Goal: Task Accomplishment & Management: Manage account settings

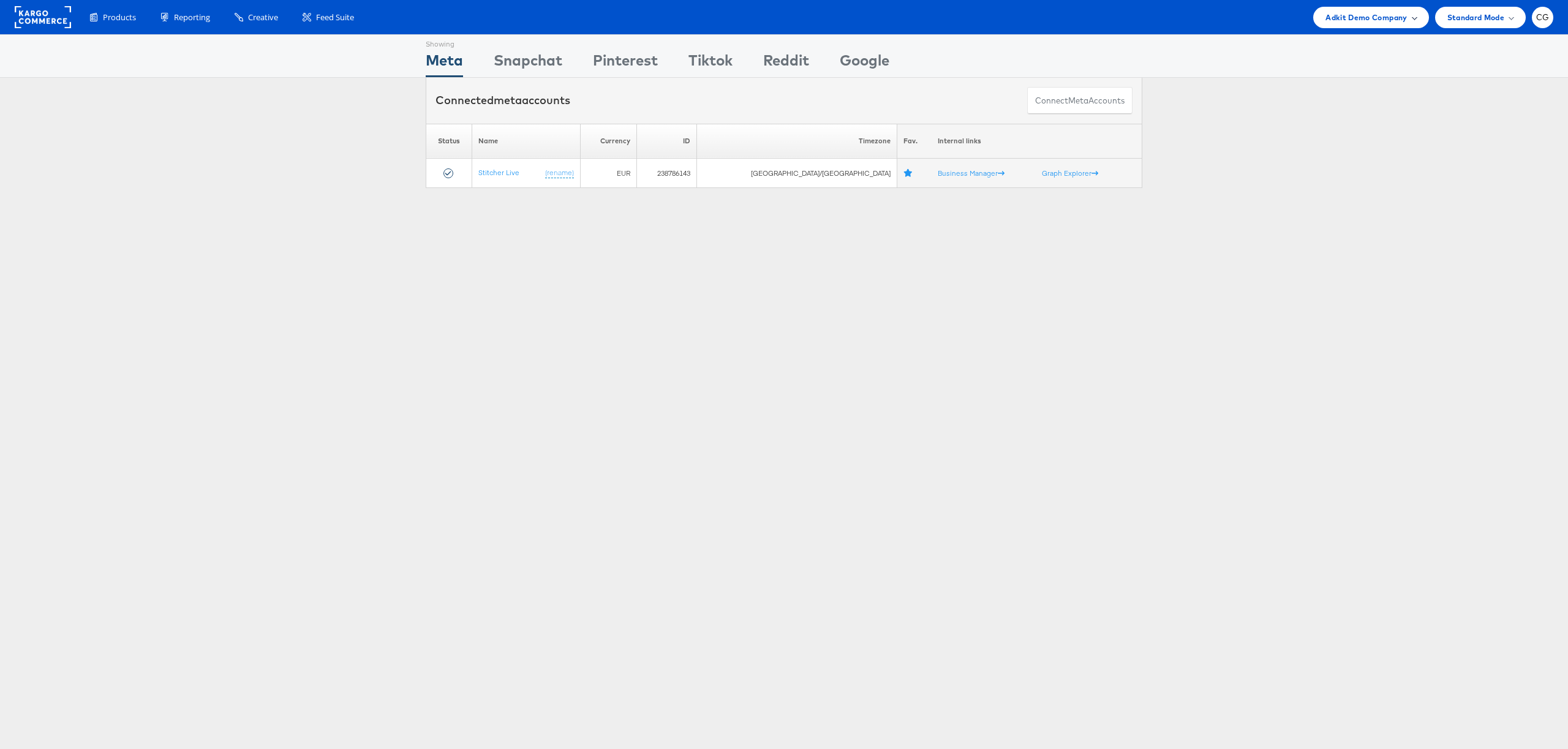
click at [1338, 24] on span "Adkit Demo Company" at bounding box center [1366, 17] width 81 height 13
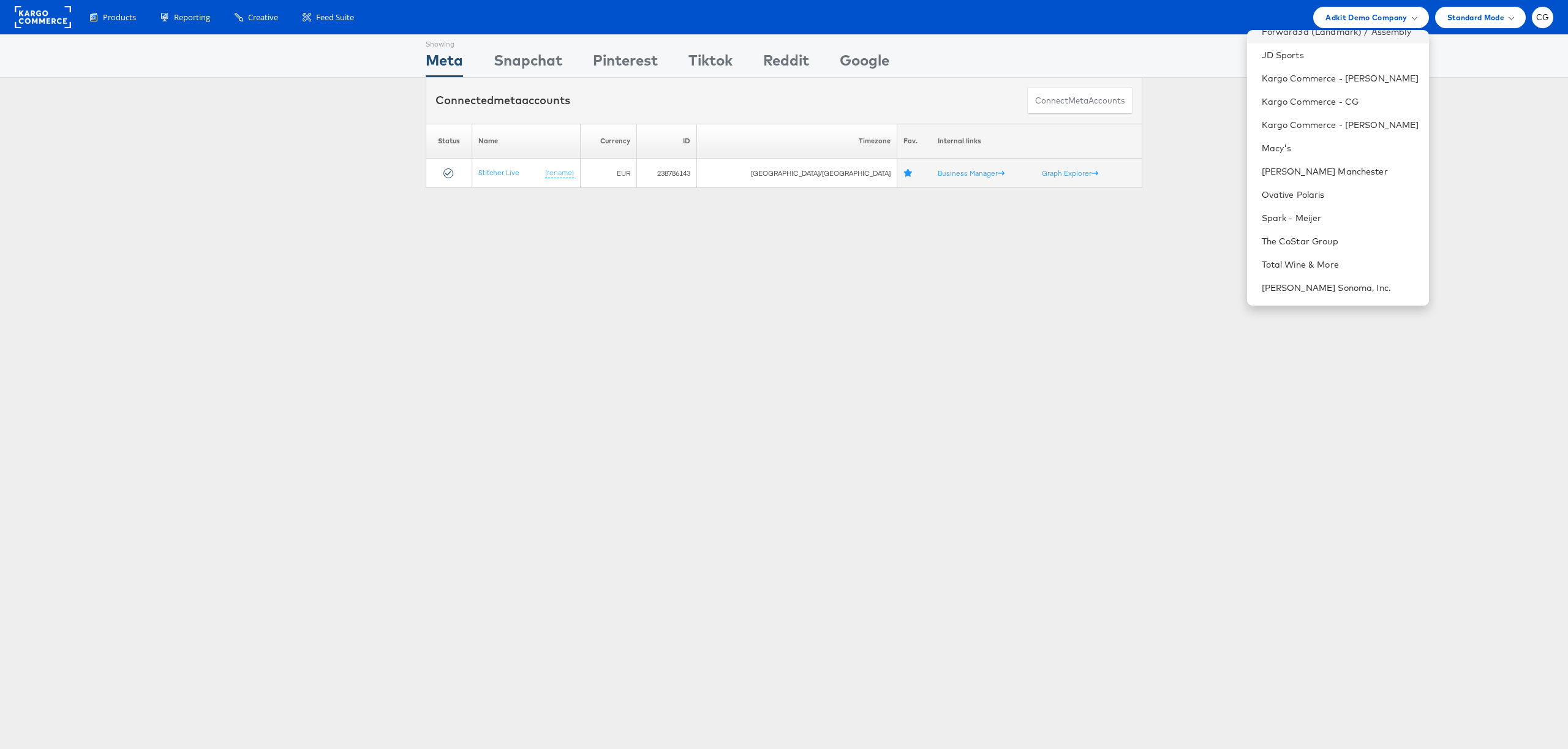
scroll to position [218, 0]
click at [1302, 200] on link "The CoStar Group" at bounding box center [1340, 199] width 157 height 13
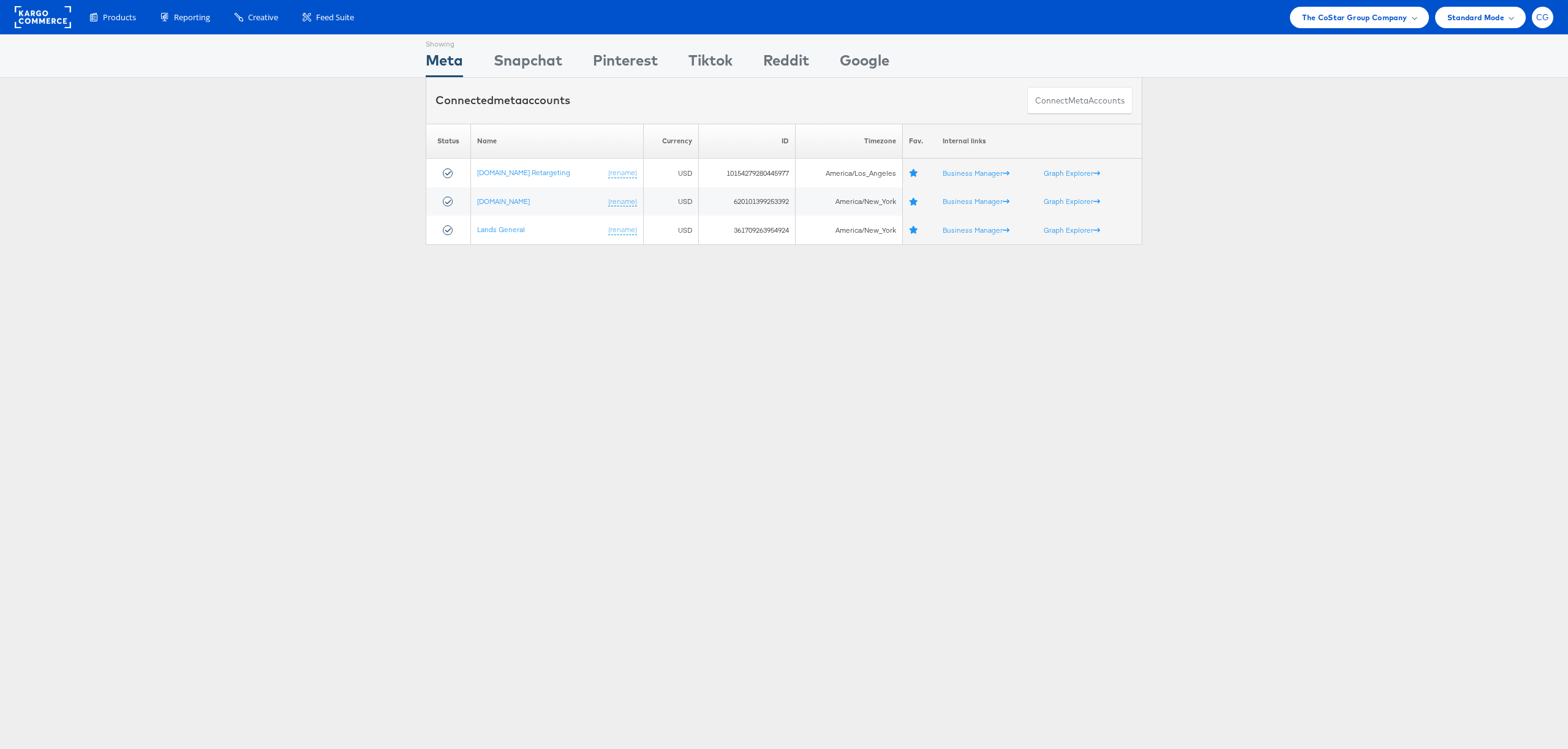
click at [1544, 21] on span "CG" at bounding box center [1542, 17] width 13 height 8
click at [1496, 118] on span at bounding box center [1498, 117] width 4 height 4
